Goal: Transaction & Acquisition: Download file/media

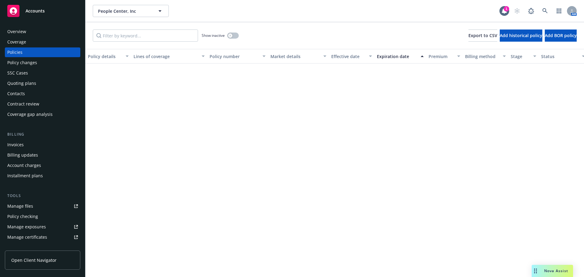
scroll to position [335, 0]
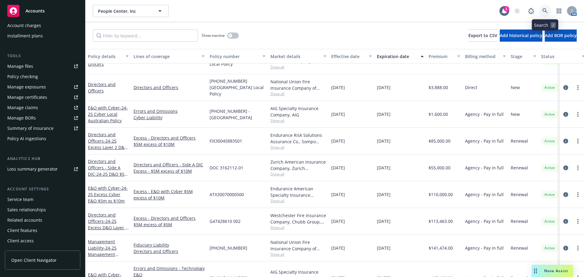
click at [548, 9] on icon at bounding box center [545, 10] width 5 height 5
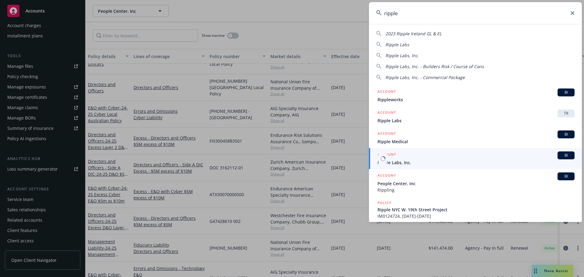
type input "ripple"
click at [401, 160] on span "Ripple Labs, Inc." at bounding box center [476, 162] width 197 height 6
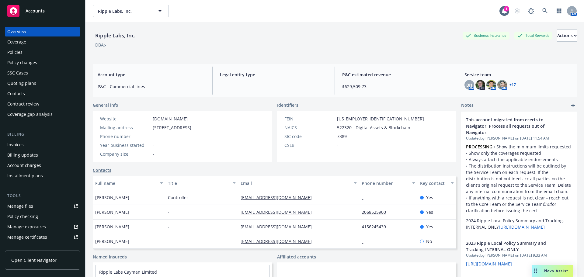
click at [16, 54] on div "Policies" at bounding box center [14, 52] width 15 height 10
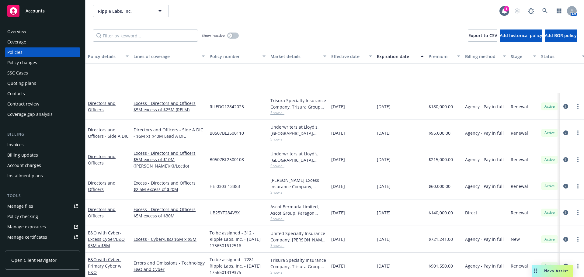
scroll to position [913, 0]
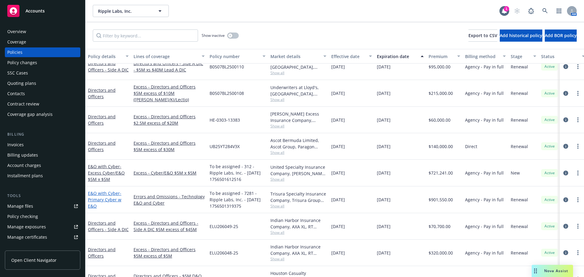
click at [110, 200] on span "- Primary Cyber w E&O" at bounding box center [104, 199] width 33 height 19
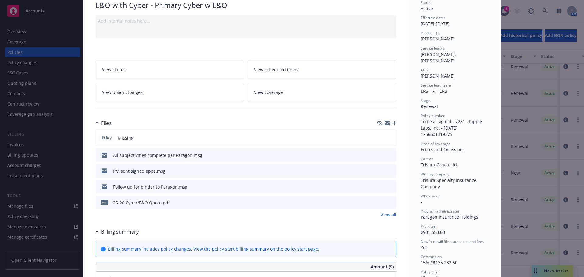
scroll to position [61, 0]
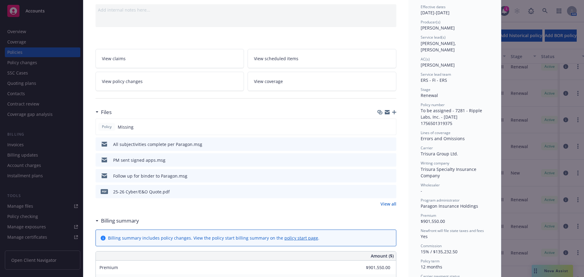
click at [379, 193] on icon "download file" at bounding box center [380, 191] width 5 height 5
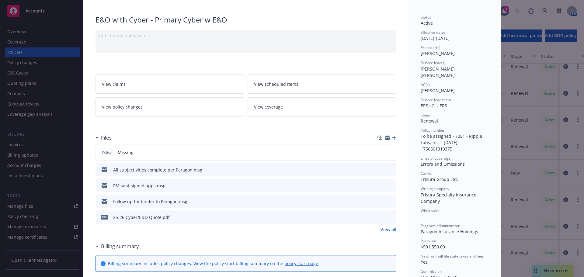
scroll to position [0, 0]
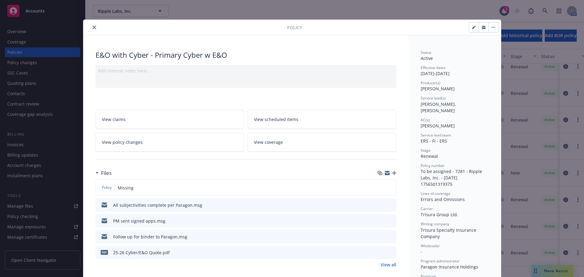
click at [91, 27] on button "close" at bounding box center [94, 27] width 7 height 7
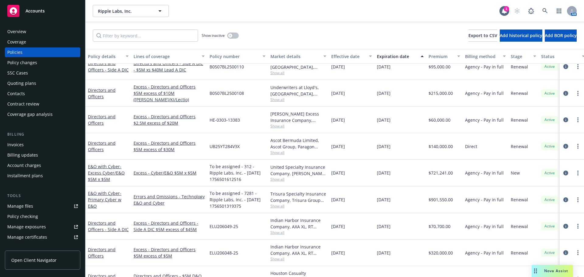
click at [43, 12] on span "Accounts" at bounding box center [35, 11] width 19 height 5
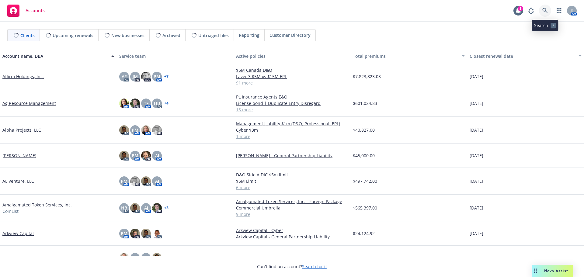
click at [546, 10] on icon at bounding box center [545, 10] width 5 height 5
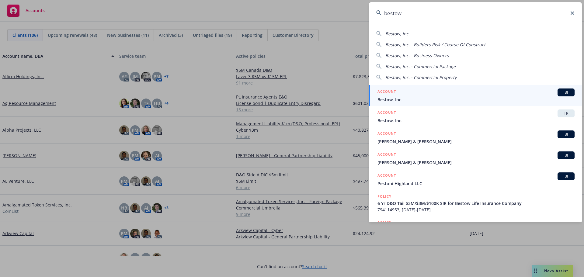
type input "bestow"
click at [393, 98] on span "Bestow, Inc." at bounding box center [476, 99] width 197 height 6
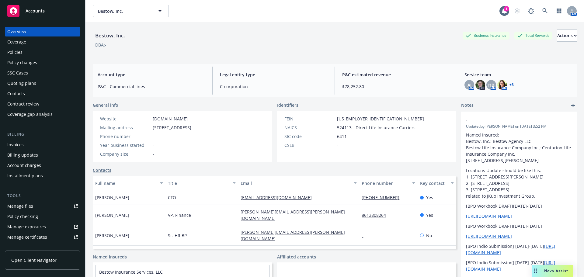
click at [22, 51] on div "Policies" at bounding box center [42, 52] width 71 height 10
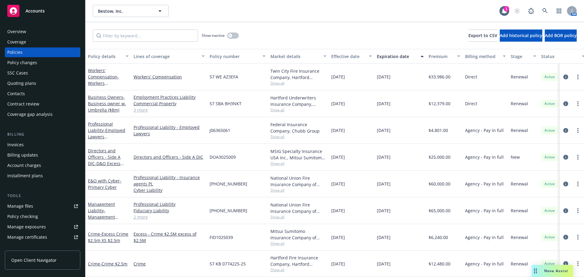
click at [141, 111] on link "3 more" at bounding box center [169, 110] width 71 height 6
click at [106, 77] on link "Workers' Compensation - Workers Compensation" at bounding box center [103, 80] width 31 height 25
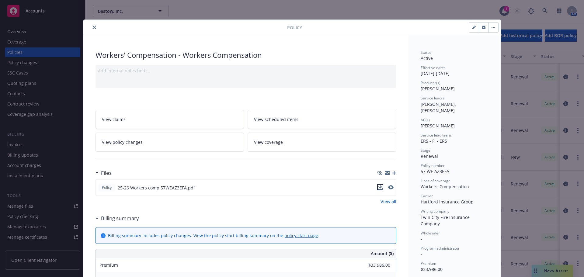
click at [379, 188] on icon "download file" at bounding box center [380, 187] width 5 height 5
click at [94, 29] on button "close" at bounding box center [94, 27] width 7 height 7
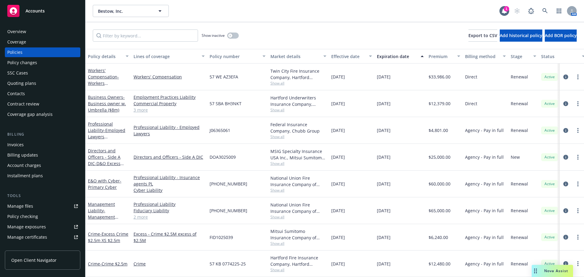
click at [557, 271] on span "Nova Assist" at bounding box center [556, 270] width 24 height 5
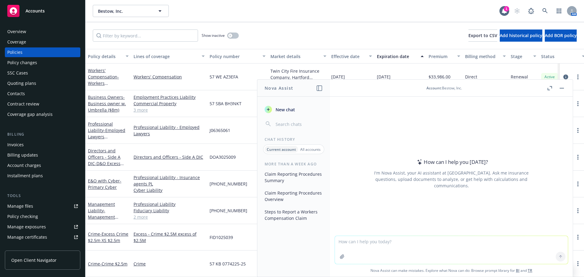
click at [401, 243] on textarea at bounding box center [451, 250] width 233 height 28
type textarea "Does workers compensation extend to business travel"
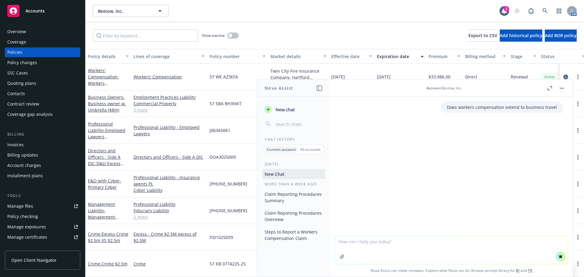
click at [542, 107] on p "Does workers compensation extend to business travel" at bounding box center [502, 107] width 110 height 6
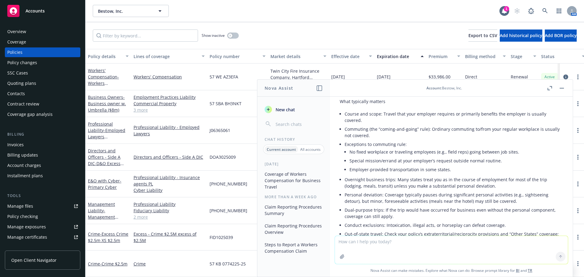
scroll to position [37, 0]
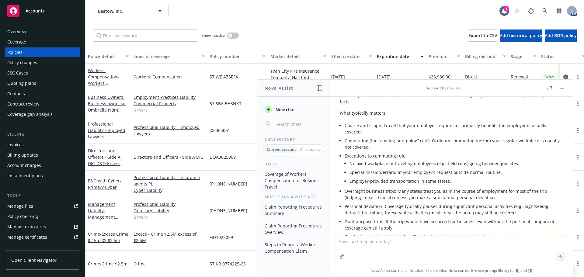
click at [561, 88] on rect "button" at bounding box center [562, 88] width 4 height 1
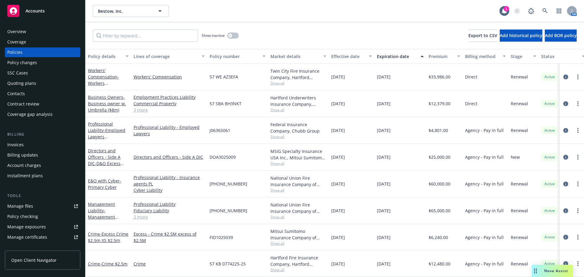
click at [37, 12] on span "Accounts" at bounding box center [35, 11] width 19 height 5
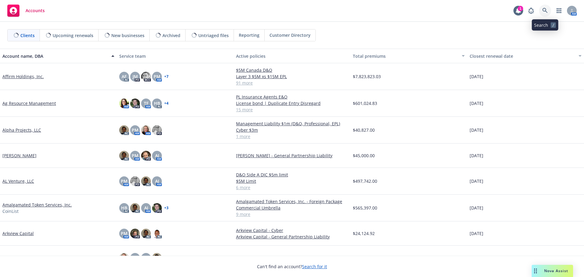
click at [543, 9] on icon at bounding box center [545, 10] width 5 height 5
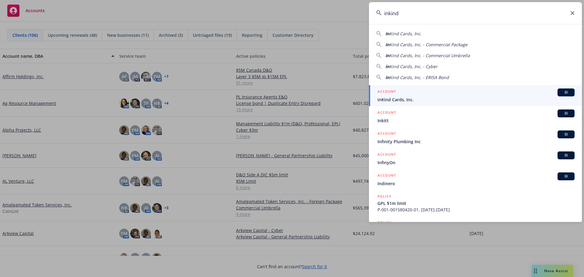
type input "inkind"
click at [403, 100] on span "inKind Cards, Inc." at bounding box center [476, 99] width 197 height 6
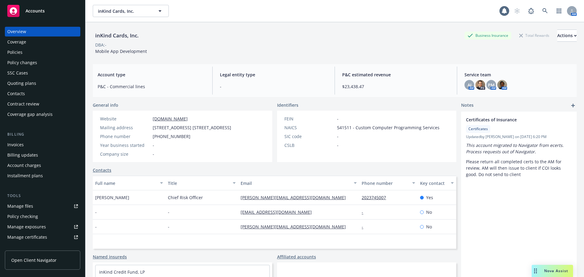
click at [10, 50] on div "Policies" at bounding box center [14, 52] width 15 height 10
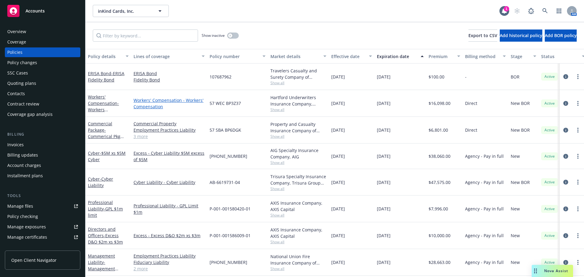
scroll to position [3, 0]
click at [104, 133] on span "- Commerical Pkg (GL, Auto, Umbrella, EPL)" at bounding box center [108, 139] width 41 height 25
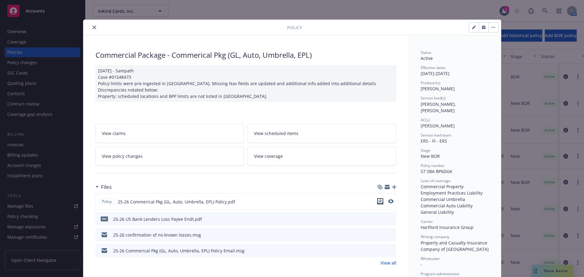
click at [378, 202] on icon "download file" at bounding box center [380, 201] width 5 height 5
click at [550, 270] on div "Policy Commercial Package - Commerical Pkg (GL, Auto, Umbrella, EPL) 4/14/2025 …" at bounding box center [292, 138] width 584 height 277
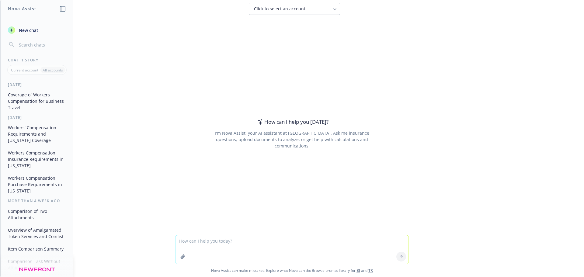
click at [253, 243] on textarea at bounding box center [292, 250] width 233 height 29
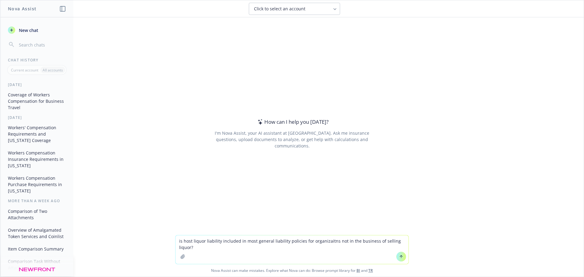
click at [323, 241] on textarea "is host liquor liability included in most general liability policies for organi…" at bounding box center [292, 250] width 233 height 29
type textarea "is host liquor liability included in most general liability policies for organi…"
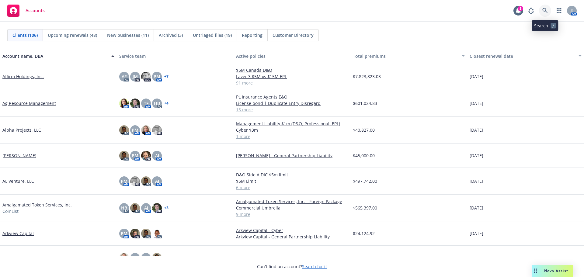
click at [545, 11] on icon at bounding box center [545, 10] width 5 height 5
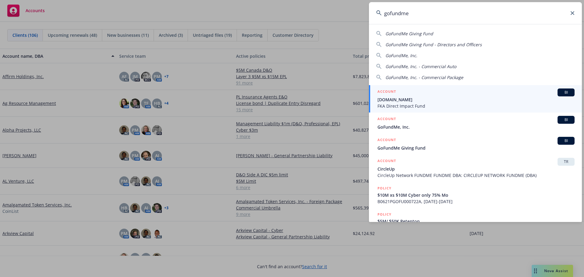
type input "gofundme"
click at [405, 100] on span "[DOMAIN_NAME]" at bounding box center [476, 99] width 197 height 6
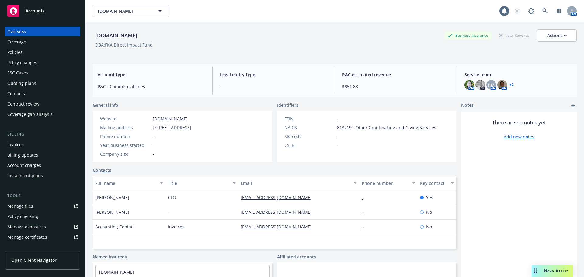
click at [12, 51] on div "Policies" at bounding box center [14, 52] width 15 height 10
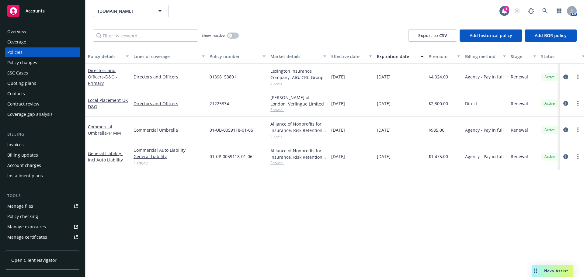
click at [281, 82] on span "Show all" at bounding box center [299, 83] width 56 height 5
click at [237, 198] on div "Policy details Lines of coverage Policy number Market details Effective date Ex…" at bounding box center [335, 163] width 499 height 228
click at [283, 111] on span "Show all" at bounding box center [299, 109] width 56 height 5
click at [239, 222] on div "Policy details Lines of coverage Policy number Market details Effective date Ex…" at bounding box center [335, 163] width 499 height 228
click at [104, 76] on span "- D&O - Primary" at bounding box center [103, 80] width 30 height 12
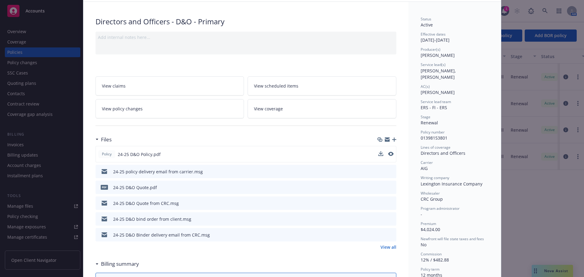
scroll to position [61, 0]
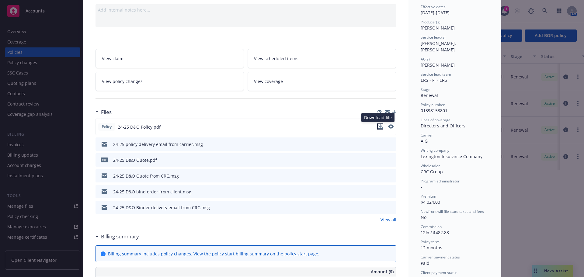
click at [378, 128] on icon "download file" at bounding box center [380, 126] width 5 height 5
click at [537, 204] on div "Policy Directors and Officers - D&O - Primary Add internal notes here... View c…" at bounding box center [292, 138] width 584 height 277
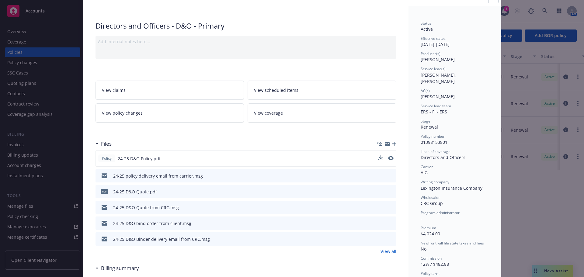
scroll to position [0, 0]
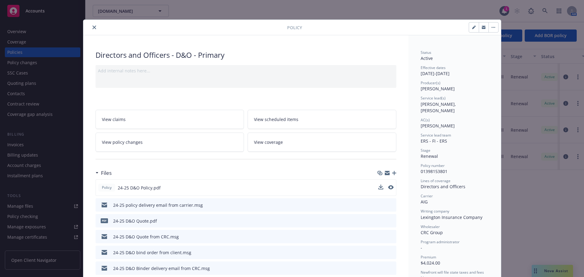
click at [93, 27] on icon "close" at bounding box center [95, 28] width 4 height 4
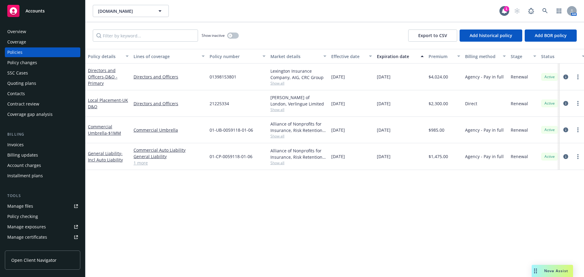
click at [40, 12] on span "Accounts" at bounding box center [35, 11] width 19 height 5
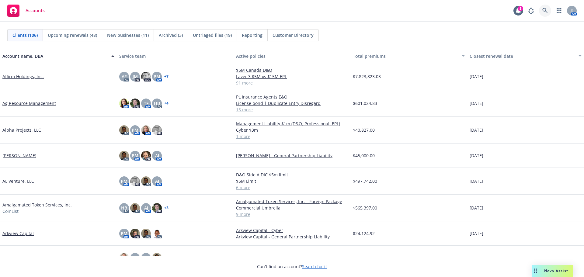
click at [547, 11] on icon at bounding box center [545, 10] width 5 height 5
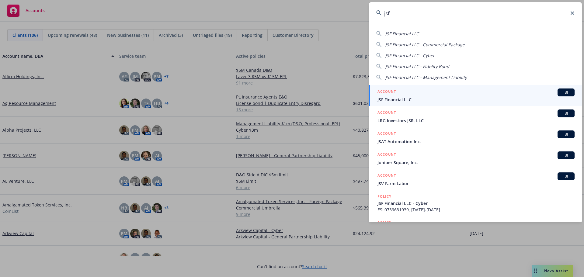
type input "jsf"
click at [397, 98] on span "JSF Financial LLC" at bounding box center [476, 99] width 197 height 6
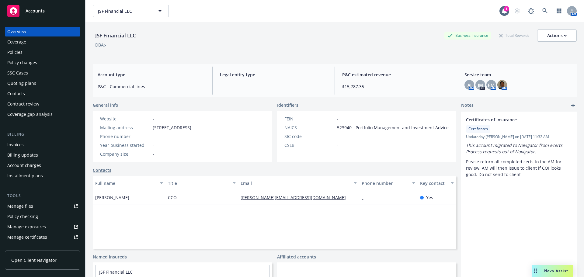
click at [18, 54] on div "Policies" at bounding box center [14, 52] width 15 height 10
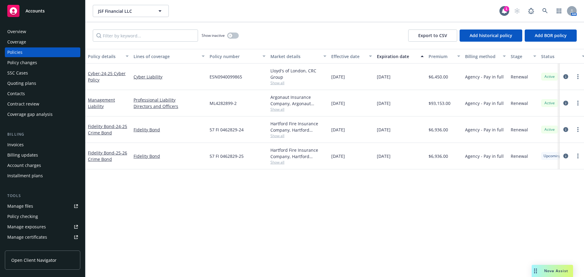
click at [281, 82] on span "Show all" at bounding box center [299, 82] width 56 height 5
drag, startPoint x: 222, startPoint y: 229, endPoint x: 222, endPoint y: 226, distance: 3.1
click at [222, 228] on div "Policy details Lines of coverage Policy number Market details Effective date Ex…" at bounding box center [335, 163] width 499 height 228
click at [97, 75] on link "Cyber - 24-25 Cyber Policy" at bounding box center [107, 77] width 38 height 12
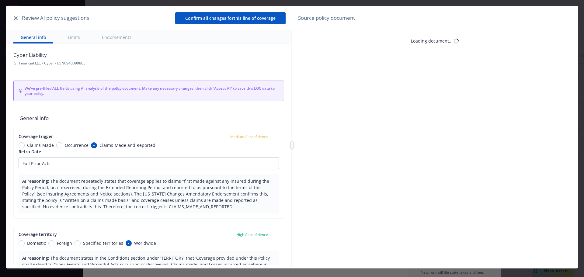
type textarea "x"
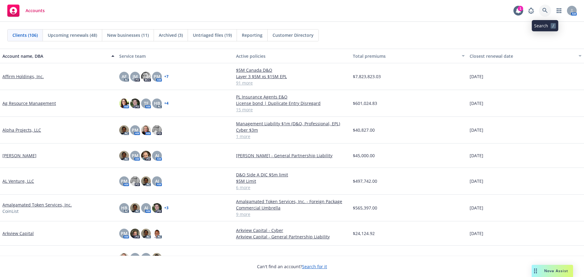
click at [548, 9] on icon at bounding box center [545, 10] width 5 height 5
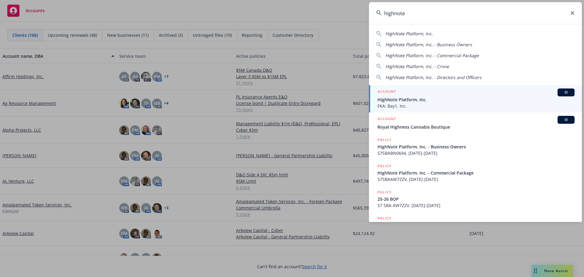
click at [419, 31] on span "HighNote Platform, Inc." at bounding box center [409, 34] width 47 height 6
type input "HighNote Platform, Inc."
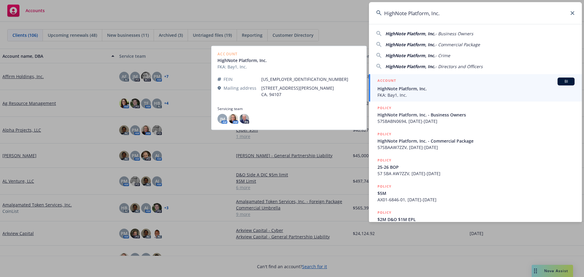
click at [397, 90] on span "HighNote Platform, Inc." at bounding box center [476, 89] width 197 height 6
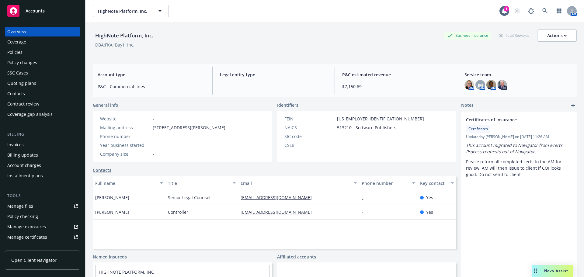
click at [16, 53] on div "Policies" at bounding box center [14, 52] width 15 height 10
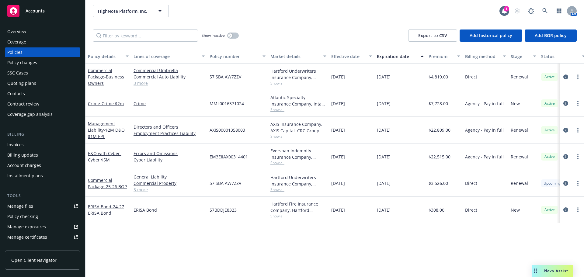
click at [33, 10] on span "Accounts" at bounding box center [35, 11] width 19 height 5
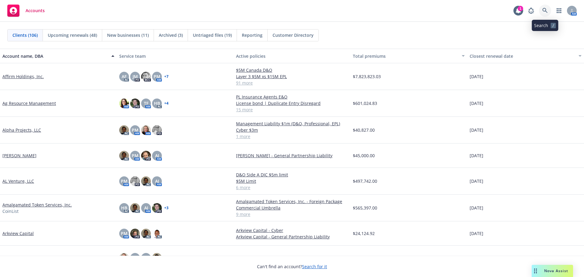
click at [545, 10] on icon at bounding box center [545, 10] width 5 height 5
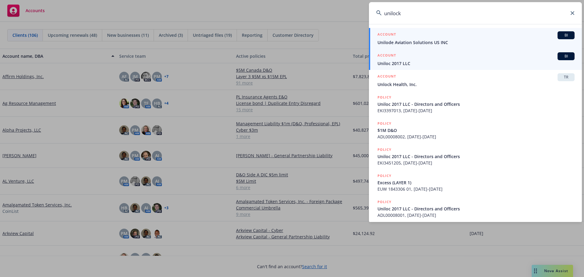
type input "unilock"
click at [403, 61] on span "Uniloc 2017 LLC" at bounding box center [476, 63] width 197 height 6
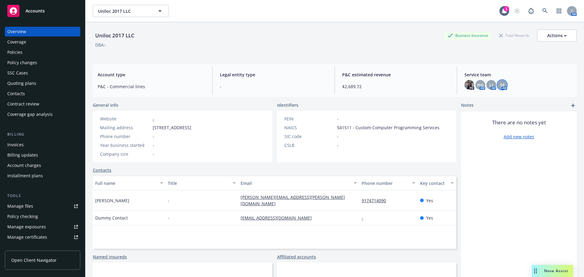
click at [503, 84] on div "SF" at bounding box center [503, 85] width 10 height 10
click at [495, 99] on link "close" at bounding box center [494, 100] width 7 height 7
click at [478, 85] on span "HG" at bounding box center [480, 85] width 6 height 6
click at [490, 83] on span "LI" at bounding box center [492, 85] width 4 height 6
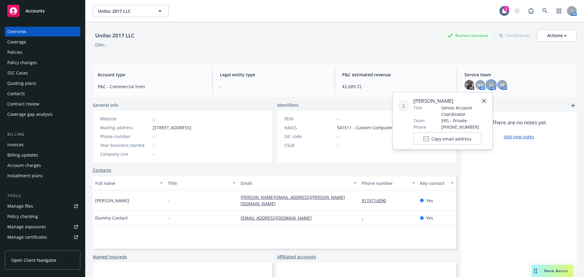
click at [486, 99] on link "close" at bounding box center [484, 100] width 7 height 7
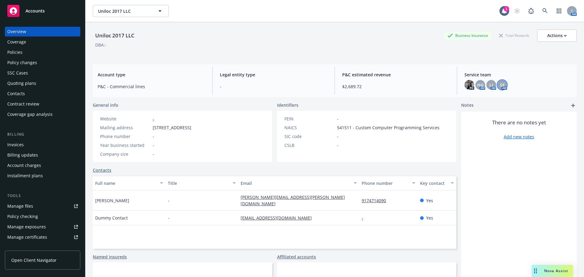
click at [500, 85] on span "SF" at bounding box center [502, 85] width 5 height 6
click at [495, 100] on icon "close" at bounding box center [495, 101] width 4 height 4
click at [465, 86] on img at bounding box center [470, 85] width 10 height 10
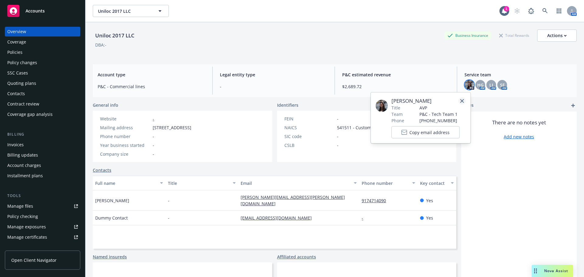
click at [463, 101] on icon "close" at bounding box center [462, 101] width 4 height 4
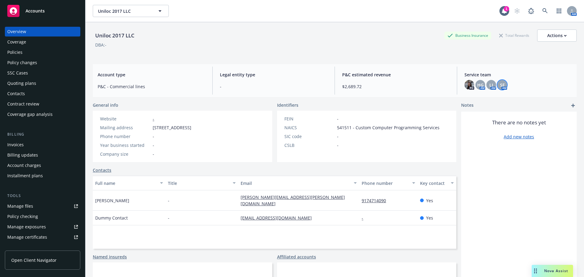
click at [500, 86] on span "SF" at bounding box center [502, 85] width 5 height 6
click at [496, 101] on icon "close" at bounding box center [495, 101] width 4 height 4
click at [19, 53] on div "Policies" at bounding box center [14, 52] width 15 height 10
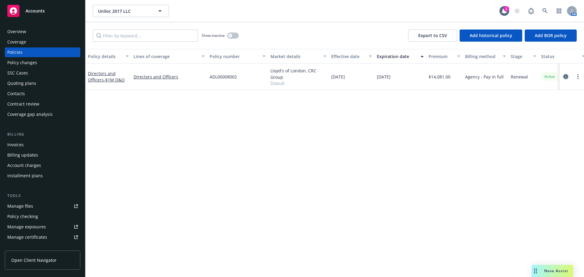
click at [566, 78] on icon "circleInformation" at bounding box center [566, 76] width 5 height 5
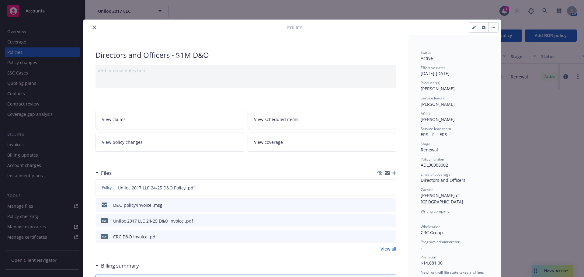
click at [93, 28] on icon "close" at bounding box center [95, 28] width 4 height 4
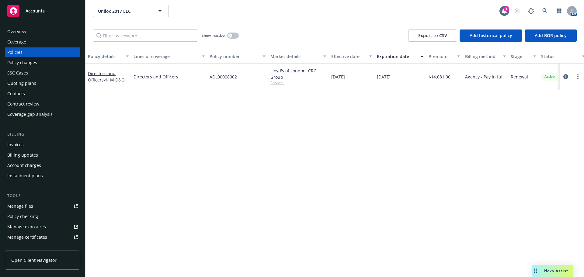
click at [22, 33] on div "Overview" at bounding box center [16, 32] width 19 height 10
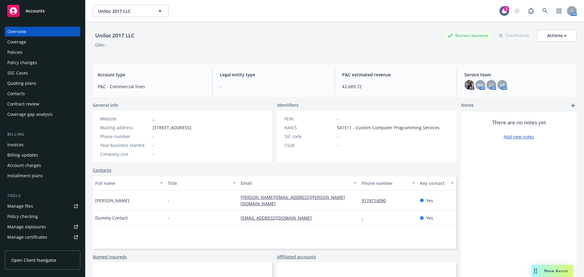
click at [42, 11] on span "Accounts" at bounding box center [35, 11] width 19 height 5
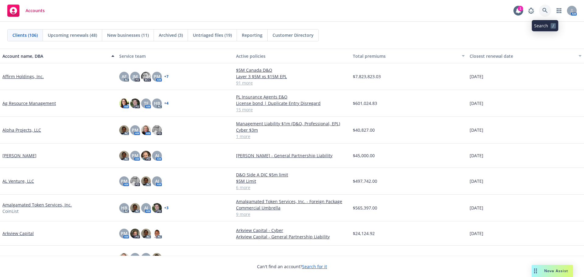
click at [547, 10] on icon at bounding box center [545, 10] width 5 height 5
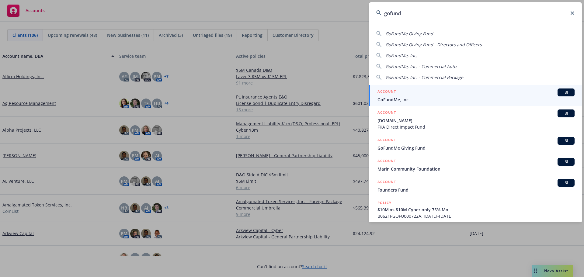
type input "gofund"
click at [411, 99] on span "GoFundMe, Inc." at bounding box center [476, 99] width 197 height 6
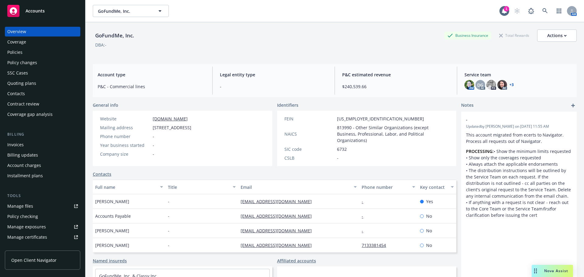
click at [18, 52] on div "Policies" at bounding box center [14, 52] width 15 height 10
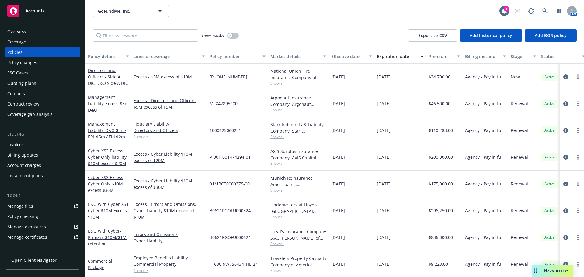
click at [275, 83] on span "Show all" at bounding box center [299, 83] width 56 height 5
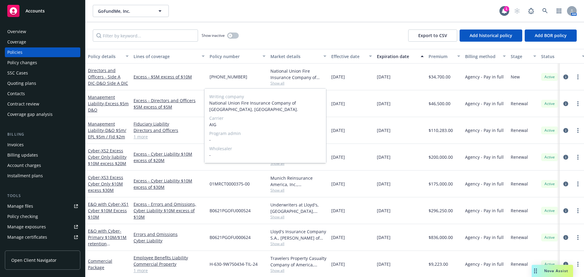
click at [275, 83] on span "Show all" at bounding box center [299, 83] width 56 height 5
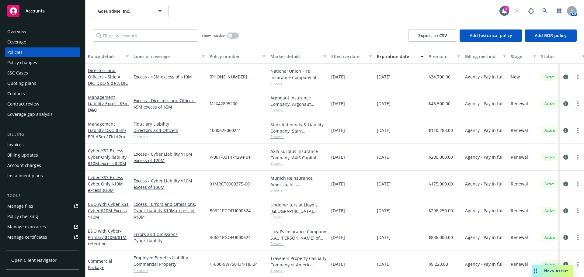
click at [280, 110] on span "Show all" at bounding box center [299, 109] width 56 height 5
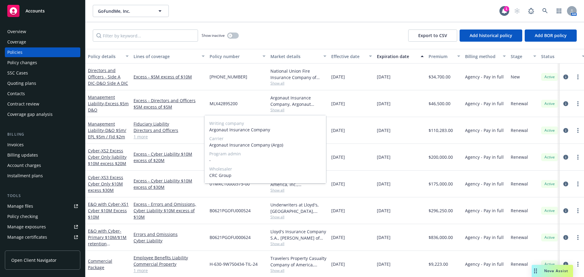
click at [280, 108] on span "Show all" at bounding box center [299, 109] width 56 height 5
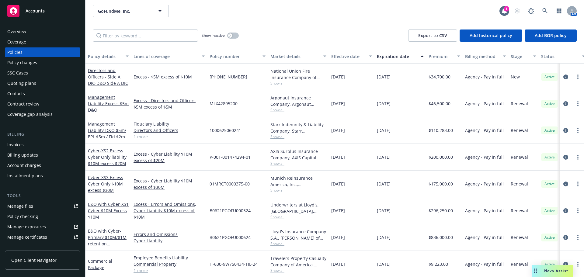
click at [278, 138] on span "Show all" at bounding box center [299, 136] width 56 height 5
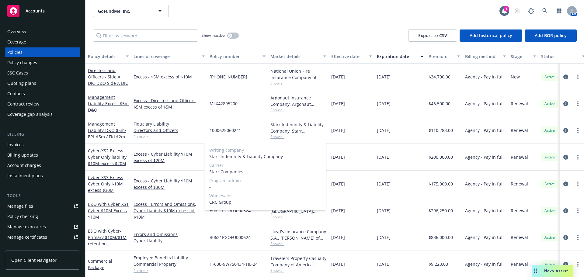
click at [278, 137] on span "Show all" at bounding box center [299, 136] width 56 height 5
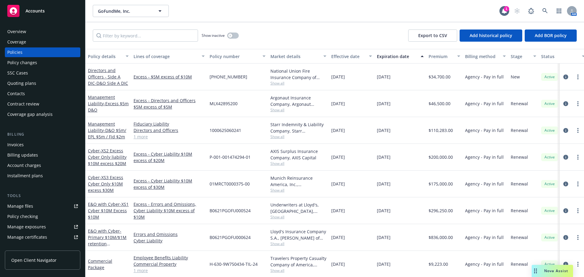
click at [279, 163] on span "Show all" at bounding box center [299, 163] width 56 height 5
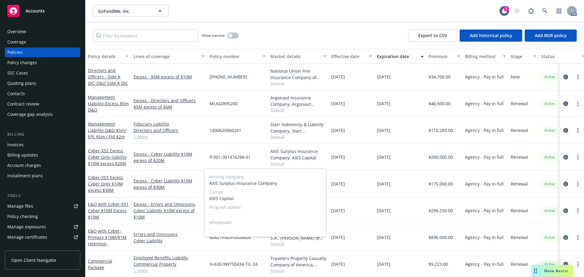
click at [279, 163] on span "Show all" at bounding box center [299, 163] width 56 height 5
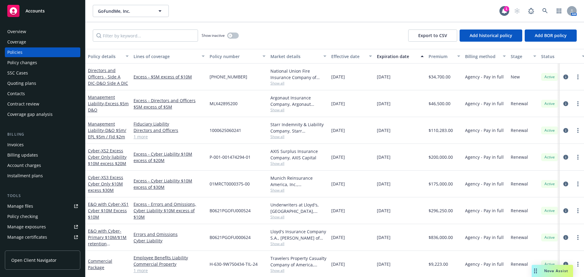
click at [281, 188] on span "Show all" at bounding box center [299, 190] width 56 height 5
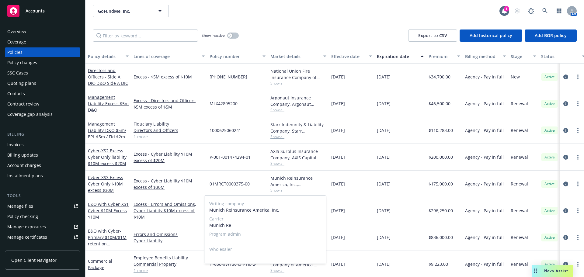
click at [281, 188] on span "Show all" at bounding box center [299, 190] width 56 height 5
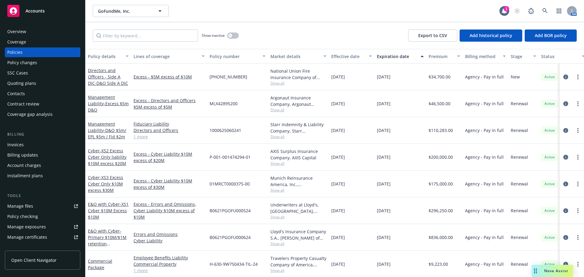
click at [279, 218] on span "Show all" at bounding box center [299, 217] width 56 height 5
click at [203, 218] on link "Excess - Errors and Omissions, Cyber Liability $10M excess of $10M" at bounding box center [169, 210] width 71 height 19
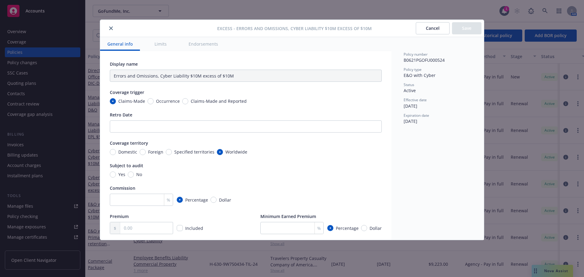
type textarea "x"
click at [113, 27] on button "close" at bounding box center [110, 28] width 7 height 7
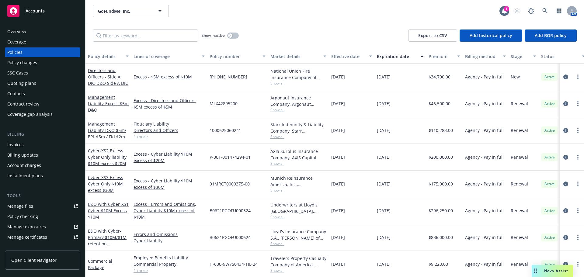
click at [277, 83] on span "Show all" at bounding box center [299, 83] width 56 height 5
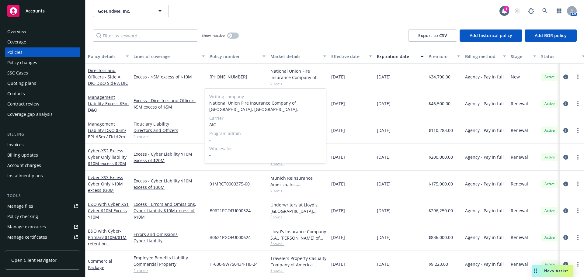
click at [277, 83] on span "Show all" at bounding box center [299, 83] width 56 height 5
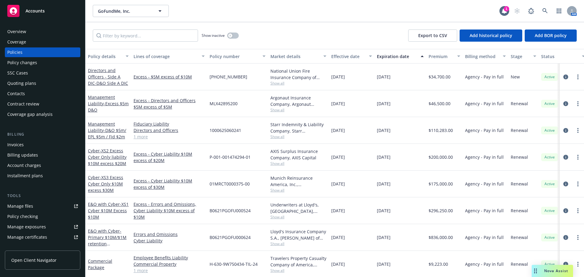
click at [23, 31] on div "Overview" at bounding box center [16, 32] width 19 height 10
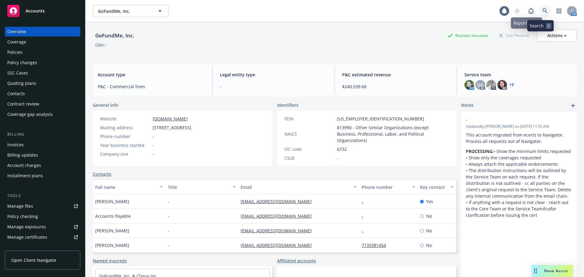
click at [543, 10] on icon at bounding box center [545, 10] width 5 height 5
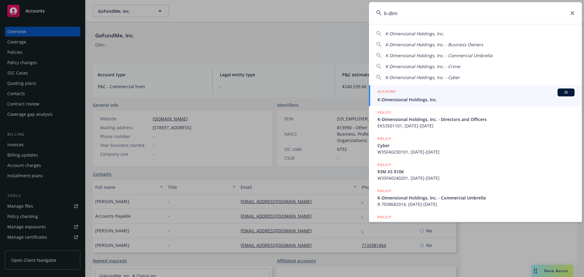
type input "k-dim"
click at [416, 97] on span "K-Dimensional Holdings, Inc." at bounding box center [476, 99] width 197 height 6
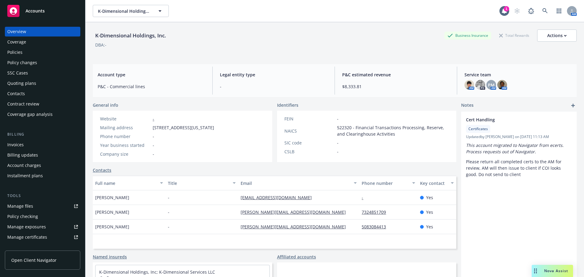
click at [13, 51] on div "Policies" at bounding box center [14, 52] width 15 height 10
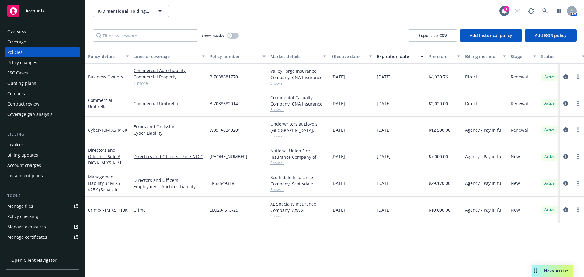
click at [278, 190] on span "Show all" at bounding box center [299, 189] width 56 height 5
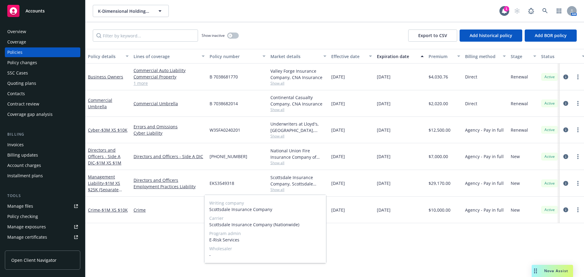
click at [278, 190] on span "Show all" at bounding box center [299, 189] width 56 height 5
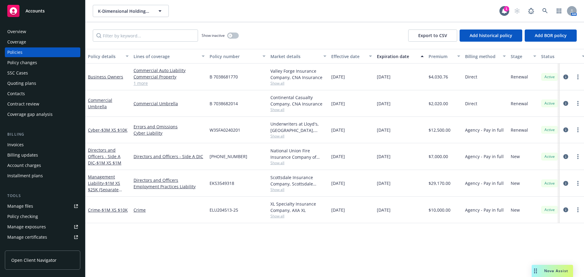
click at [278, 163] on span "Show all" at bounding box center [299, 162] width 56 height 5
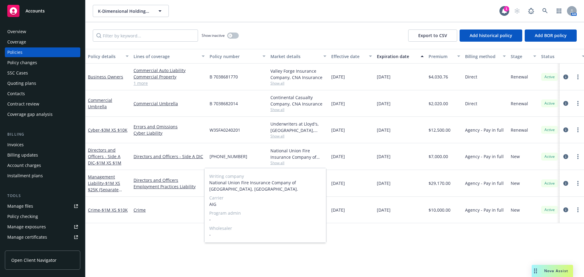
click at [278, 163] on span "Show all" at bounding box center [299, 162] width 56 height 5
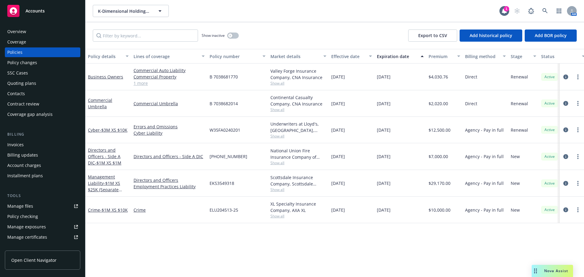
click at [281, 189] on span "Show all" at bounding box center [299, 189] width 56 height 5
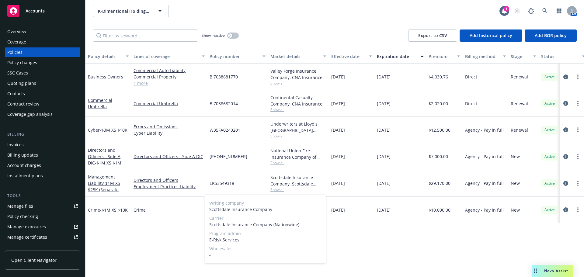
click at [283, 189] on span "Show all" at bounding box center [299, 189] width 56 height 5
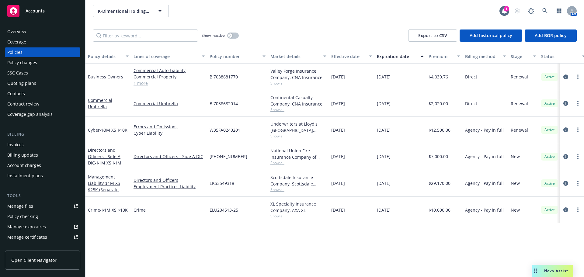
click at [283, 189] on span "Show all" at bounding box center [299, 189] width 56 height 5
drag, startPoint x: 146, startPoint y: 256, endPoint x: 143, endPoint y: 252, distance: 4.9
click at [146, 256] on div "Policy details Lines of coverage Policy number Market details Effective date Ex…" at bounding box center [335, 163] width 499 height 228
click at [107, 185] on span "- $1M XS $25K (Separate Limits)" at bounding box center [105, 189] width 34 height 19
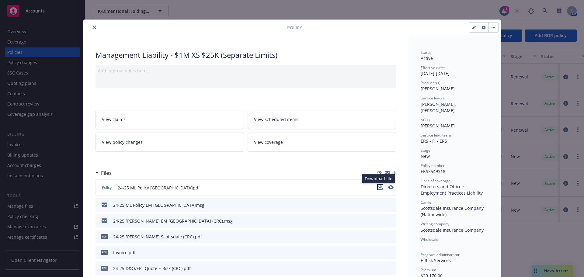
click at [379, 188] on icon "download file" at bounding box center [380, 187] width 5 height 5
click at [93, 28] on icon "close" at bounding box center [95, 28] width 4 height 4
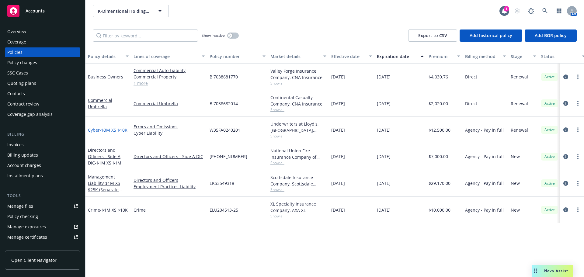
click at [110, 129] on span "- $3M XS $10K" at bounding box center [114, 130] width 28 height 6
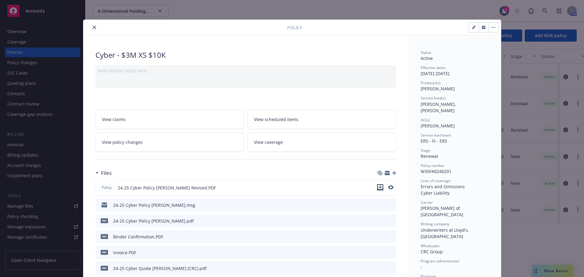
click at [379, 187] on icon "download file" at bounding box center [380, 187] width 4 height 4
click at [93, 28] on icon "close" at bounding box center [95, 28] width 4 height 4
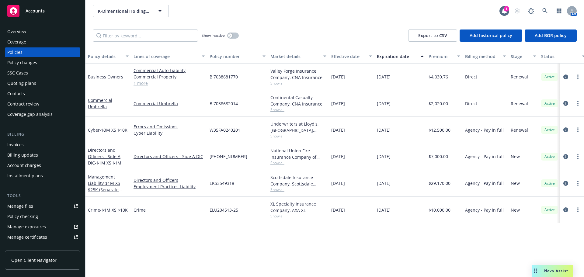
click at [34, 12] on span "Accounts" at bounding box center [35, 11] width 19 height 5
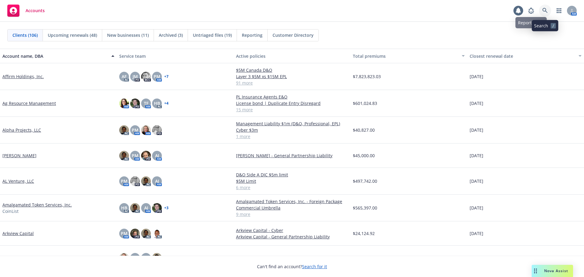
click at [547, 10] on icon at bounding box center [545, 10] width 5 height 5
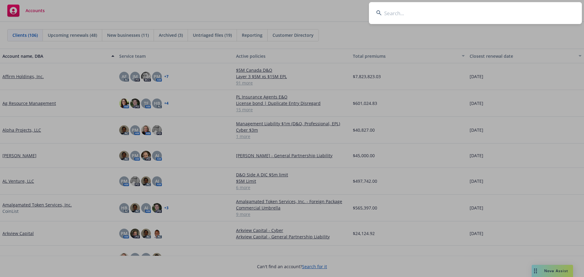
click at [426, 12] on input at bounding box center [475, 13] width 213 height 22
click at [417, 14] on input at bounding box center [475, 13] width 213 height 22
click at [418, 13] on input at bounding box center [475, 13] width 213 height 22
click at [428, 13] on input at bounding box center [475, 13] width 213 height 22
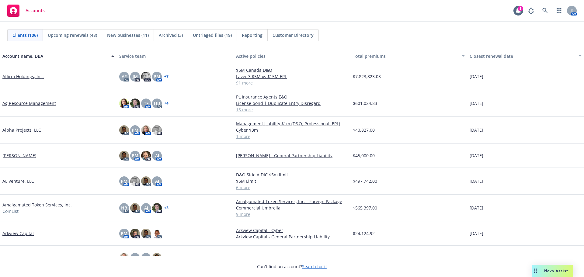
click at [245, 12] on div "Accounts 1 AM" at bounding box center [292, 11] width 584 height 22
click at [545, 9] on icon at bounding box center [545, 10] width 5 height 5
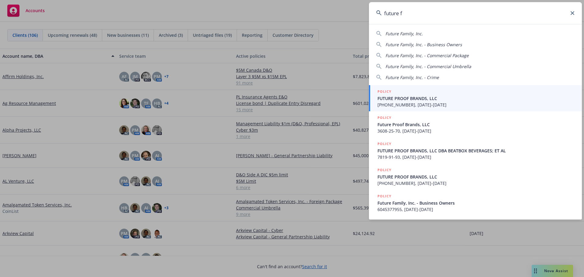
click at [410, 33] on span "Future Family, Inc." at bounding box center [404, 34] width 37 height 6
type input "Future Family, Inc."
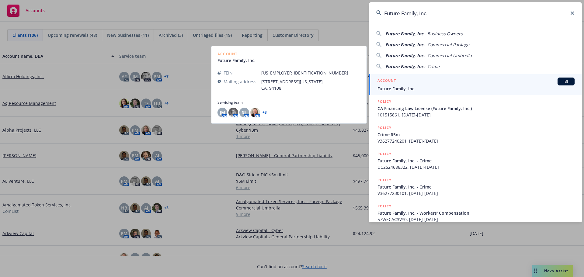
click at [403, 87] on span "Future Family, Inc." at bounding box center [476, 89] width 197 height 6
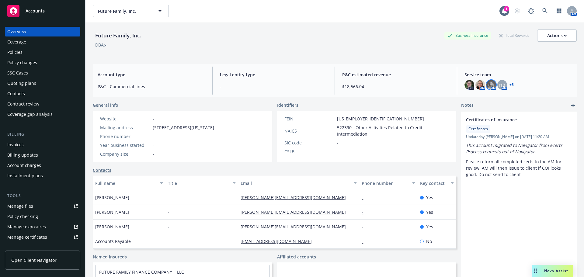
click at [490, 86] on img at bounding box center [492, 85] width 10 height 10
click at [500, 86] on span "HB" at bounding box center [502, 85] width 6 height 6
click at [477, 86] on img at bounding box center [481, 85] width 10 height 10
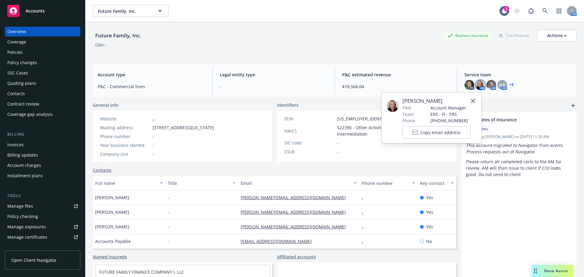
click at [474, 99] on link "close" at bounding box center [473, 100] width 7 height 7
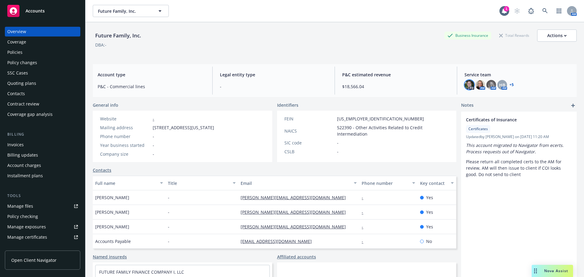
click at [467, 85] on img at bounding box center [470, 85] width 10 height 10
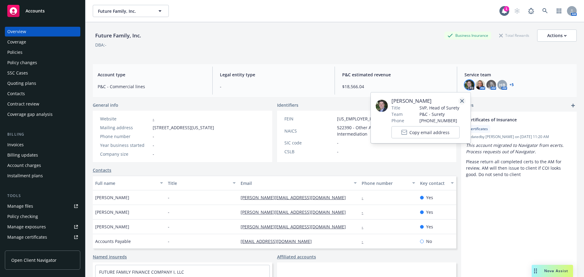
click at [462, 102] on icon "close" at bounding box center [462, 101] width 4 height 4
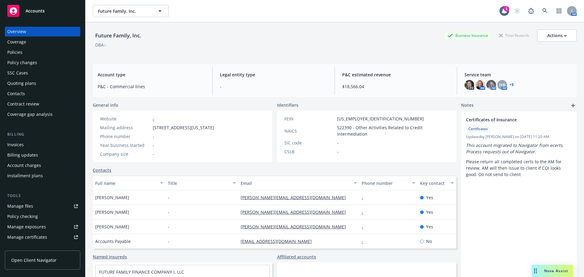
click at [17, 50] on div "Policies" at bounding box center [14, 52] width 15 height 10
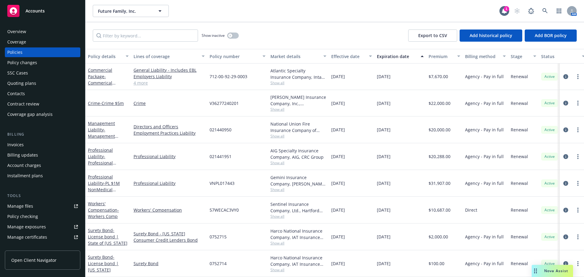
scroll to position [30, 0]
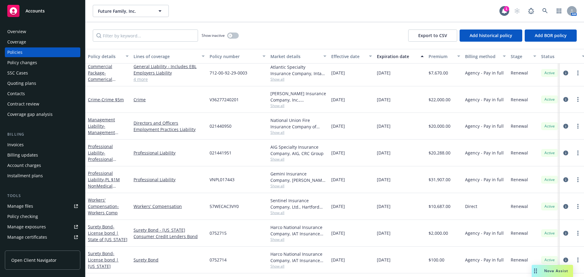
click at [280, 157] on span "Show all" at bounding box center [299, 159] width 56 height 5
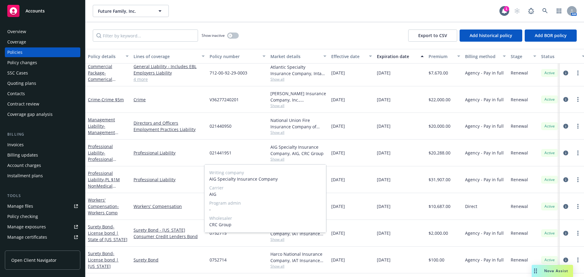
click at [280, 157] on span "Show all" at bounding box center [299, 159] width 56 height 5
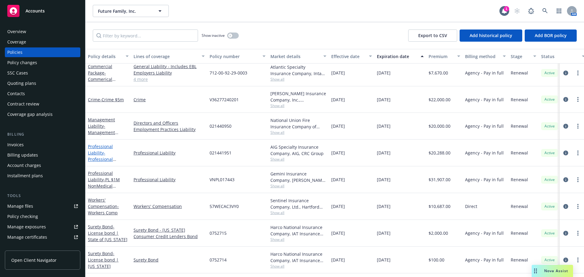
click at [107, 153] on span "- Professional Liability" at bounding box center [102, 159] width 28 height 19
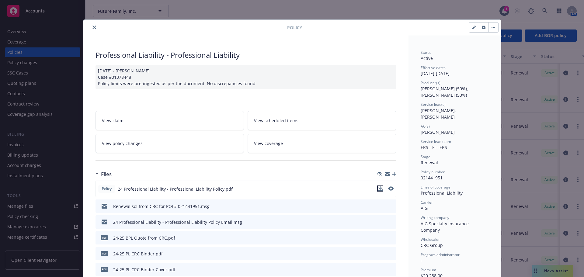
click at [378, 188] on icon "download file" at bounding box center [380, 188] width 4 height 4
click at [93, 26] on icon "close" at bounding box center [95, 28] width 4 height 4
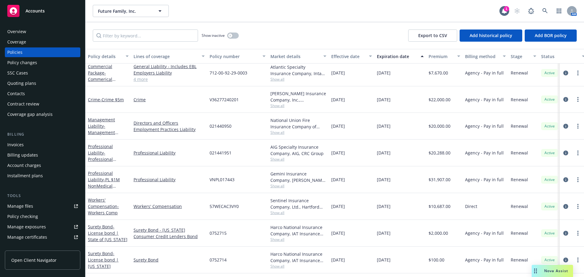
click at [31, 10] on span "Accounts" at bounding box center [35, 11] width 19 height 5
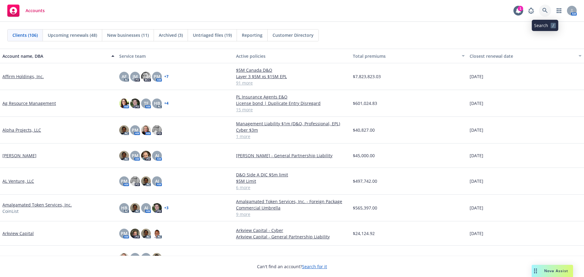
click at [546, 11] on icon at bounding box center [545, 10] width 5 height 5
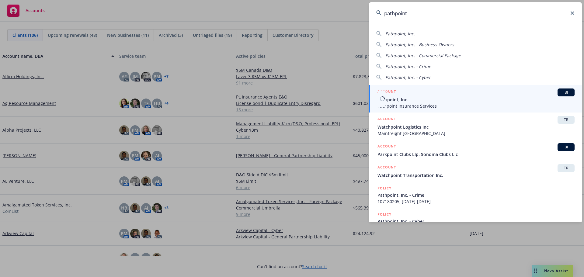
type input "pathpoint"
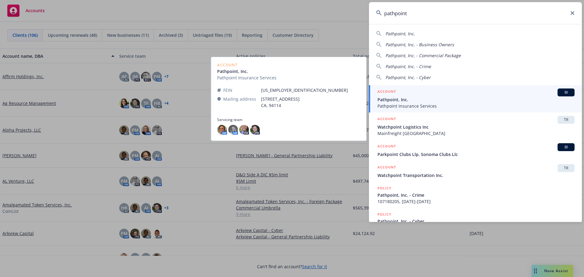
click at [403, 100] on span "Pathpoint, Inc." at bounding box center [476, 99] width 197 height 6
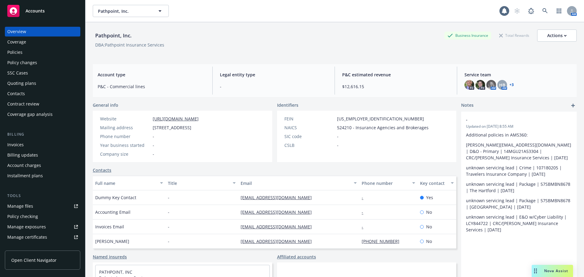
click at [17, 53] on div "Policies" at bounding box center [14, 52] width 15 height 10
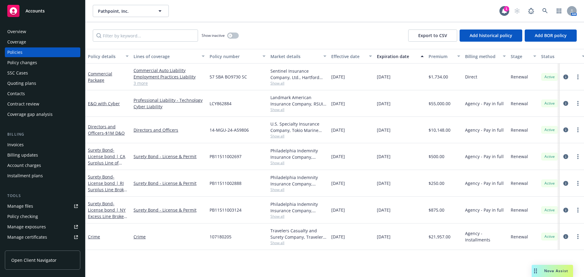
click at [17, 31] on div "Overview" at bounding box center [16, 32] width 19 height 10
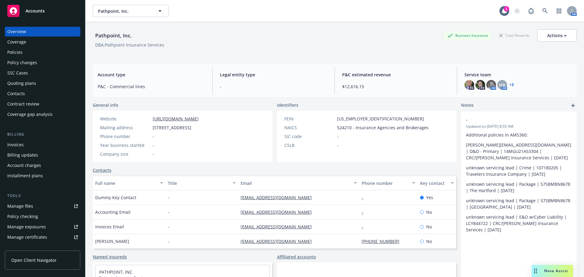
click at [510, 85] on link "+ 3" at bounding box center [512, 85] width 4 height 4
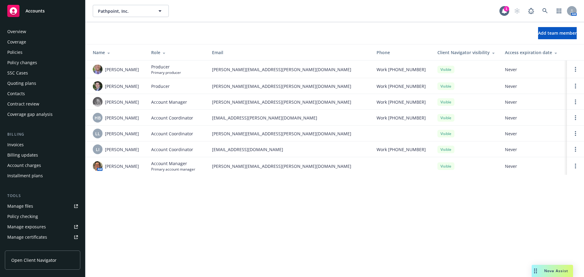
click at [19, 30] on div "Overview" at bounding box center [16, 32] width 19 height 10
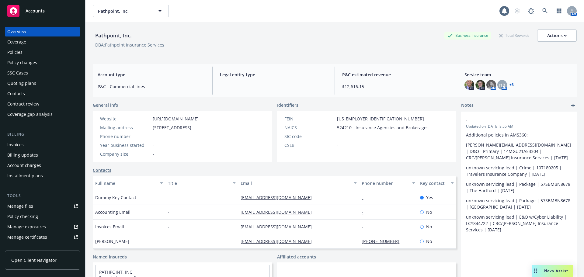
click at [32, 11] on span "Accounts" at bounding box center [35, 11] width 19 height 5
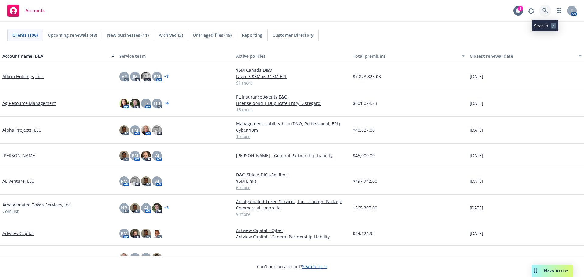
click at [546, 10] on icon at bounding box center [545, 10] width 5 height 5
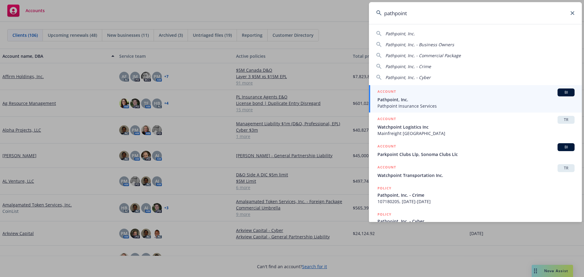
type input "pathpoint"
click at [390, 103] on span "Pathpoint, Inc." at bounding box center [476, 99] width 197 height 6
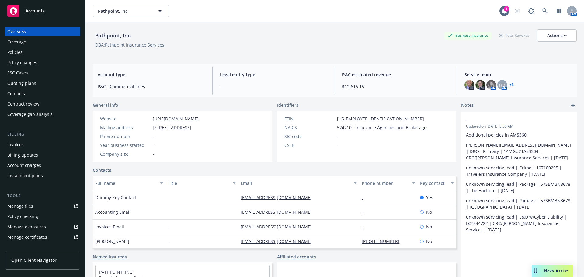
click at [17, 52] on div "Policies" at bounding box center [14, 52] width 15 height 10
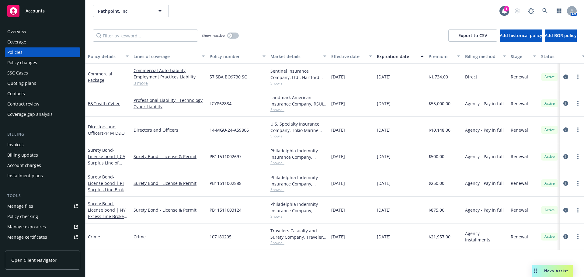
click at [277, 111] on span "Show all" at bounding box center [299, 109] width 56 height 5
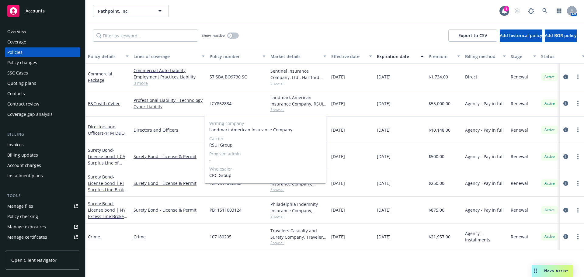
click at [278, 111] on span "Show all" at bounding box center [299, 109] width 56 height 5
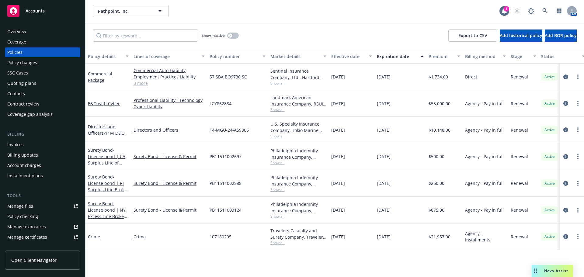
click at [276, 110] on span "Show all" at bounding box center [299, 109] width 56 height 5
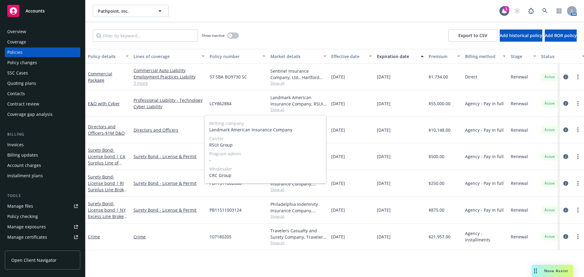
click at [276, 110] on span "Show all" at bounding box center [299, 109] width 56 height 5
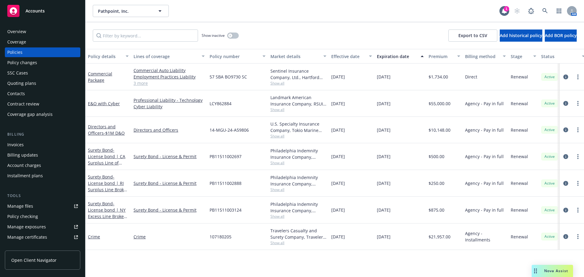
click at [278, 137] on span "Show all" at bounding box center [299, 136] width 56 height 5
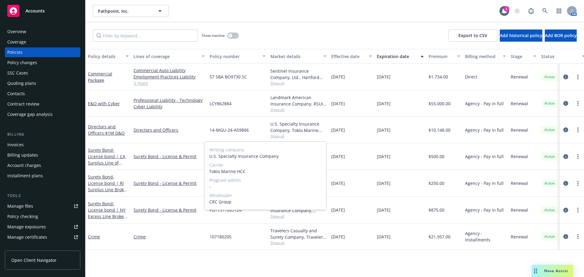
click at [276, 134] on span "Show all" at bounding box center [299, 136] width 56 height 5
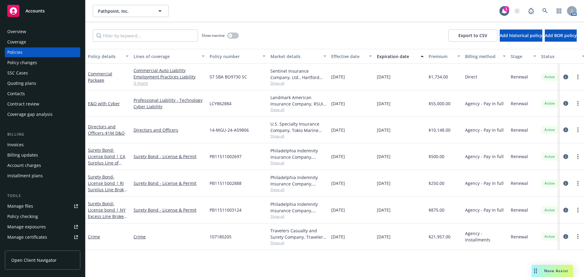
click at [276, 134] on span "Show all" at bounding box center [299, 136] width 56 height 5
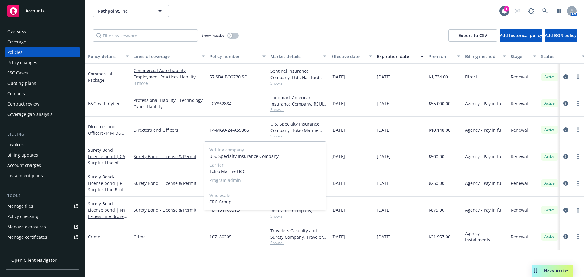
click at [276, 134] on span "Show all" at bounding box center [299, 136] width 56 height 5
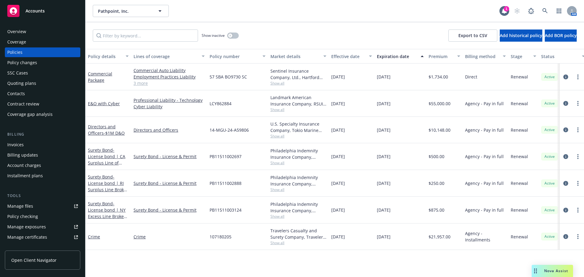
click at [40, 11] on span "Accounts" at bounding box center [35, 11] width 19 height 5
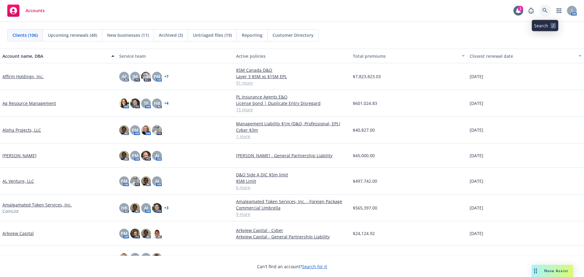
click at [547, 11] on icon at bounding box center [545, 10] width 5 height 5
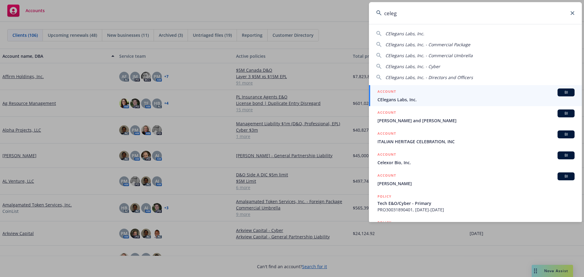
type input "celeg"
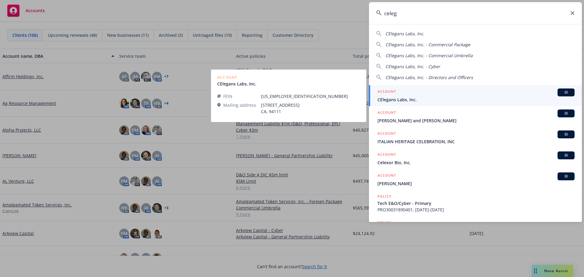
click at [406, 99] on span "CElegans Labs, Inc." at bounding box center [476, 99] width 197 height 6
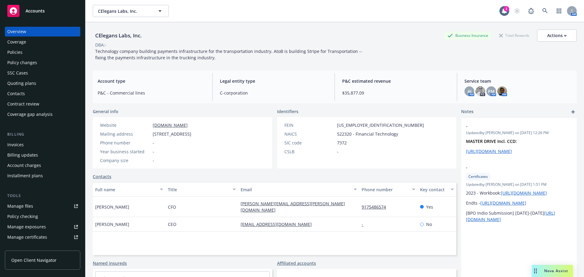
click at [14, 52] on div "Policies" at bounding box center [14, 52] width 15 height 10
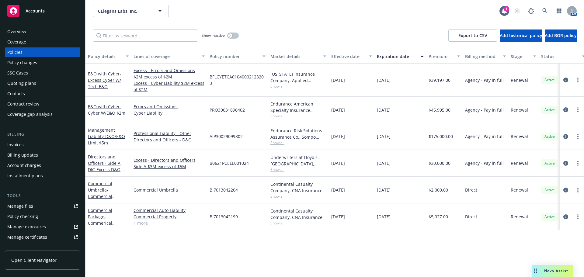
click at [280, 143] on span "Show all" at bounding box center [299, 142] width 56 height 5
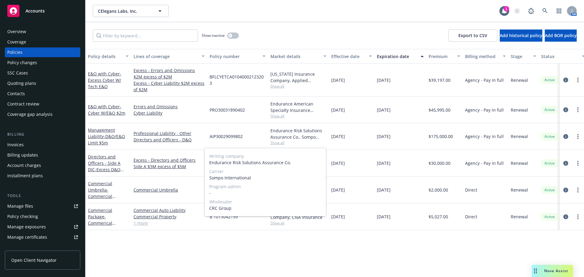
click at [280, 142] on span "Show all" at bounding box center [299, 142] width 56 height 5
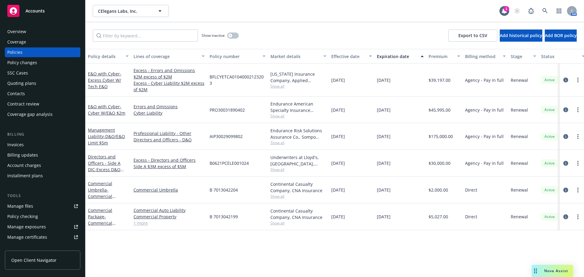
click at [281, 142] on span "Show all" at bounding box center [299, 142] width 56 height 5
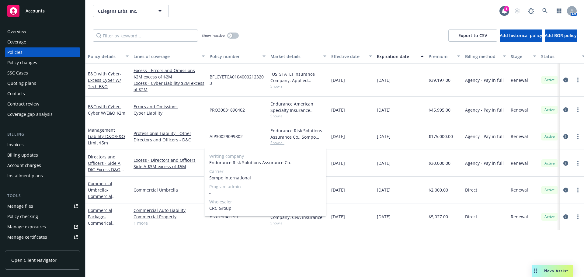
click at [281, 142] on span "Show all" at bounding box center [299, 142] width 56 height 5
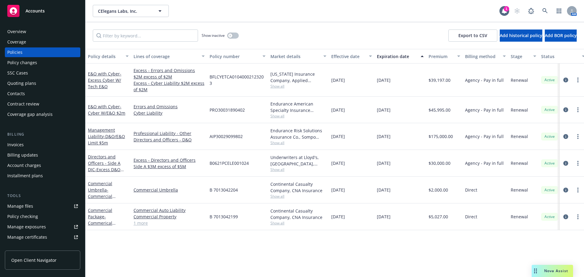
click at [281, 115] on span "Show all" at bounding box center [299, 116] width 56 height 5
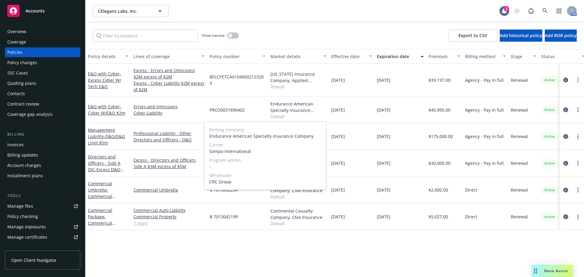
click at [281, 115] on span "Show all" at bounding box center [299, 116] width 56 height 5
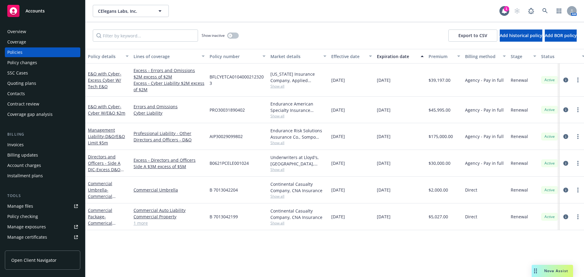
click at [282, 87] on span "Show all" at bounding box center [299, 86] width 56 height 5
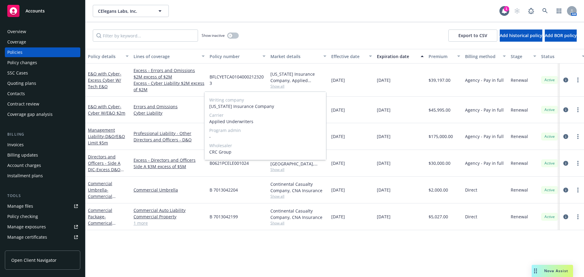
click at [282, 87] on span "Show all" at bounding box center [299, 86] width 56 height 5
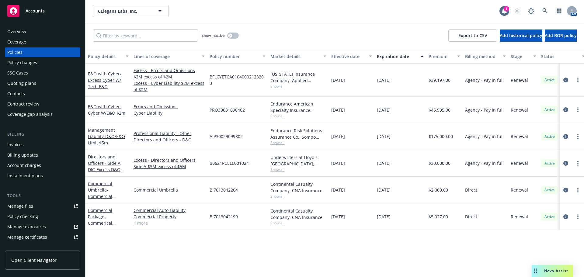
click at [280, 196] on span "Show all" at bounding box center [299, 196] width 56 height 5
click at [281, 196] on span "Show all" at bounding box center [299, 196] width 56 height 5
click at [278, 171] on span "Show all" at bounding box center [299, 169] width 56 height 5
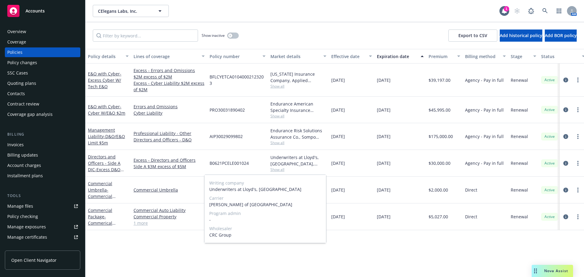
click at [279, 171] on span "Show all" at bounding box center [299, 169] width 56 height 5
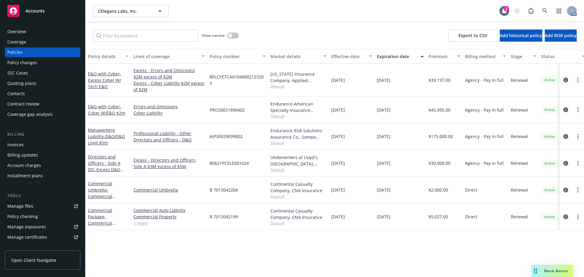
click at [281, 144] on span "Show all" at bounding box center [299, 142] width 56 height 5
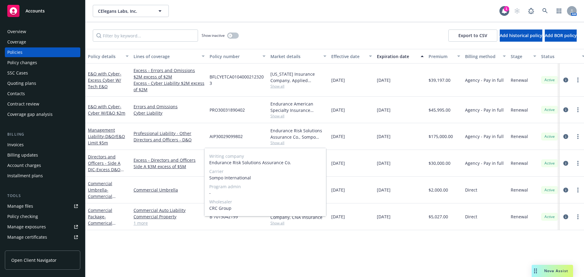
click at [281, 143] on span "Show all" at bounding box center [299, 142] width 56 height 5
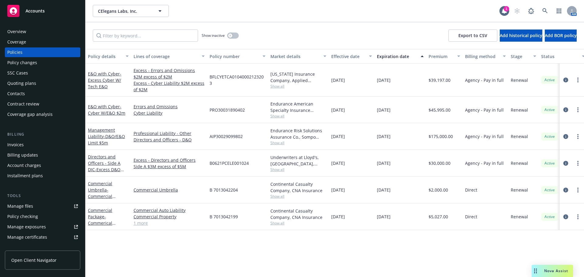
click at [281, 117] on span "Show all" at bounding box center [299, 116] width 56 height 5
click at [257, 243] on div "Policy details Lines of coverage Policy number Market details Effective date Ex…" at bounding box center [335, 163] width 499 height 228
click at [282, 87] on span "Show all" at bounding box center [299, 86] width 56 height 5
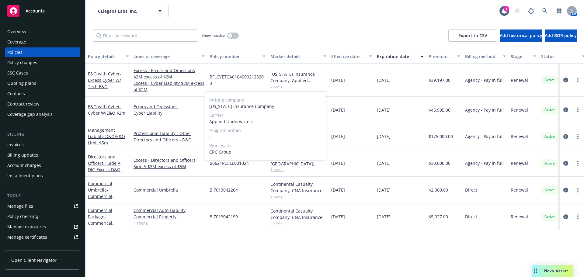
click at [282, 86] on span "Show all" at bounding box center [299, 86] width 56 height 5
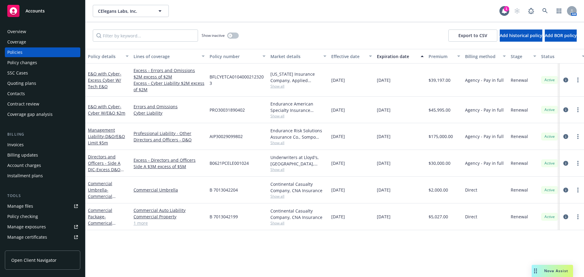
click at [30, 12] on span "Accounts" at bounding box center [35, 11] width 19 height 5
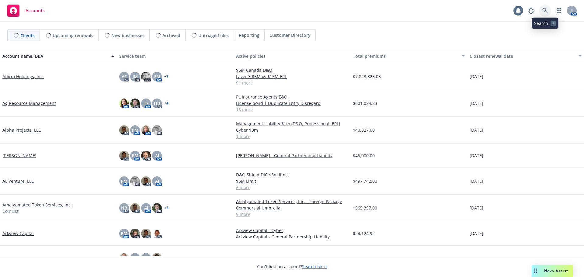
click at [545, 12] on icon at bounding box center [545, 10] width 5 height 5
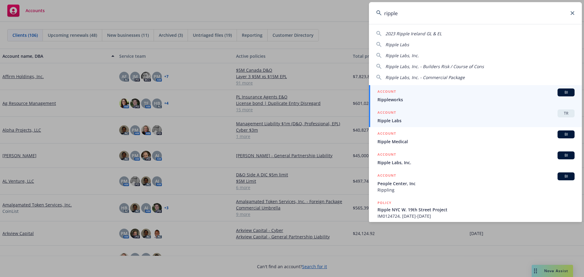
type input "ripple"
click at [397, 120] on span "Ripple Labs" at bounding box center [476, 120] width 197 height 6
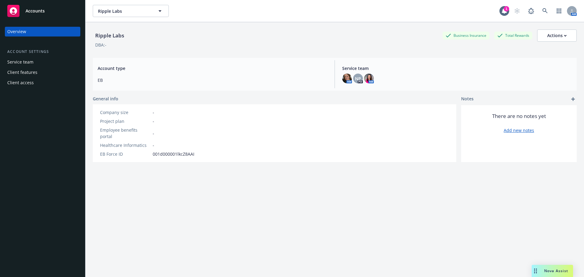
click at [38, 10] on span "Accounts" at bounding box center [35, 11] width 19 height 5
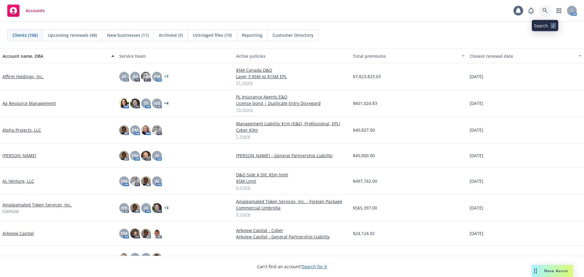
click at [547, 8] on icon at bounding box center [545, 10] width 5 height 5
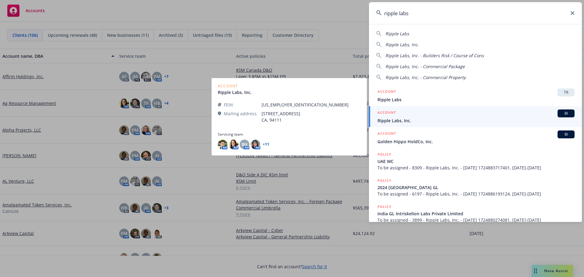
type input "ripple labs"
click at [399, 117] on div "ACCOUNT BI" at bounding box center [476, 114] width 197 height 8
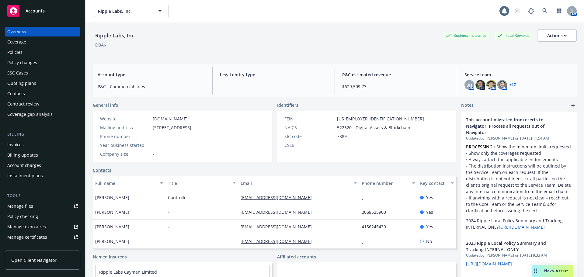
click at [18, 54] on div "Policies" at bounding box center [14, 52] width 15 height 10
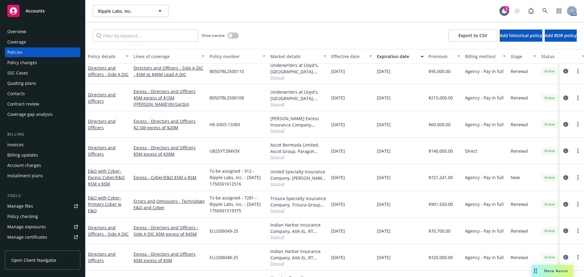
scroll to position [943, 0]
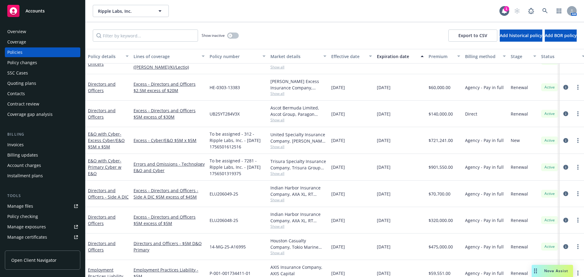
drag, startPoint x: 266, startPoint y: 148, endPoint x: 209, endPoint y: 133, distance: 58.8
click at [209, 133] on div "To be assigned - 312 - Ripple Labs, Inc. - [DATE] 1756501612516" at bounding box center [237, 140] width 61 height 27
copy span "To be assigned - 312 - Ripple Labs, Inc. - [DATE] 1756501612516"
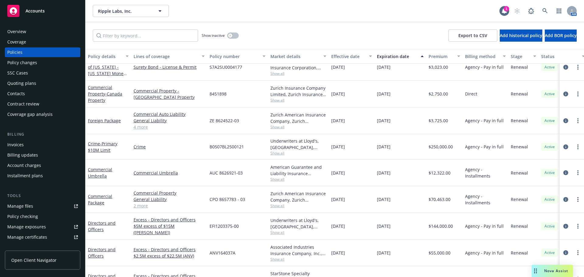
scroll to position [578, 0]
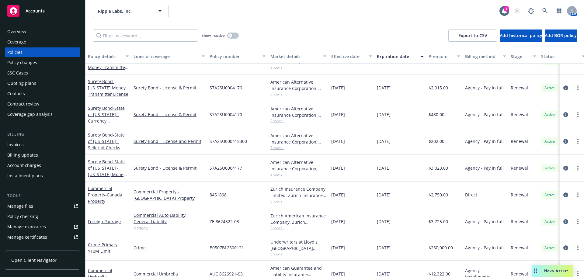
click at [27, 33] on div "Overview" at bounding box center [42, 32] width 71 height 10
